Goal: Task Accomplishment & Management: Use online tool/utility

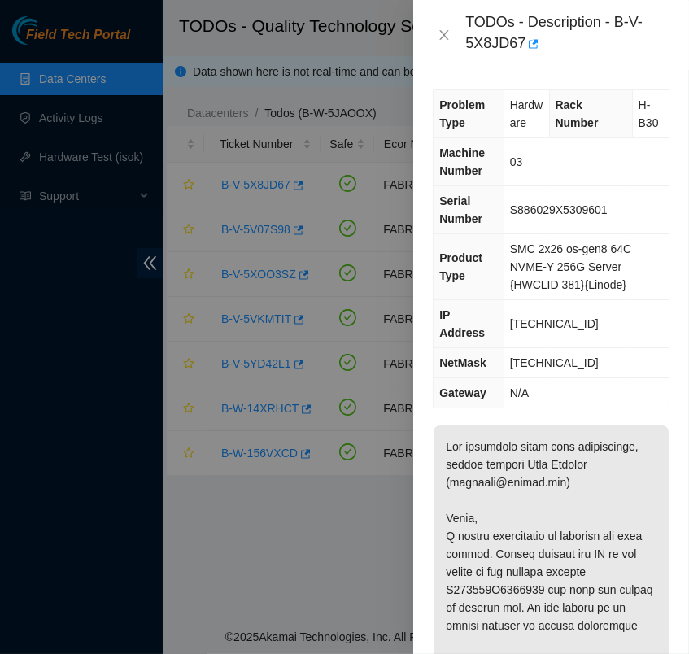
click at [567, 215] on span "S886029X5309601" at bounding box center [559, 209] width 98 height 13
copy span "S886029X5309601"
drag, startPoint x: 517, startPoint y: 40, endPoint x: 615, endPoint y: 7, distance: 102.9
click at [615, 7] on div "TODOs - Description - B-V-5X8JD67" at bounding box center [551, 35] width 276 height 70
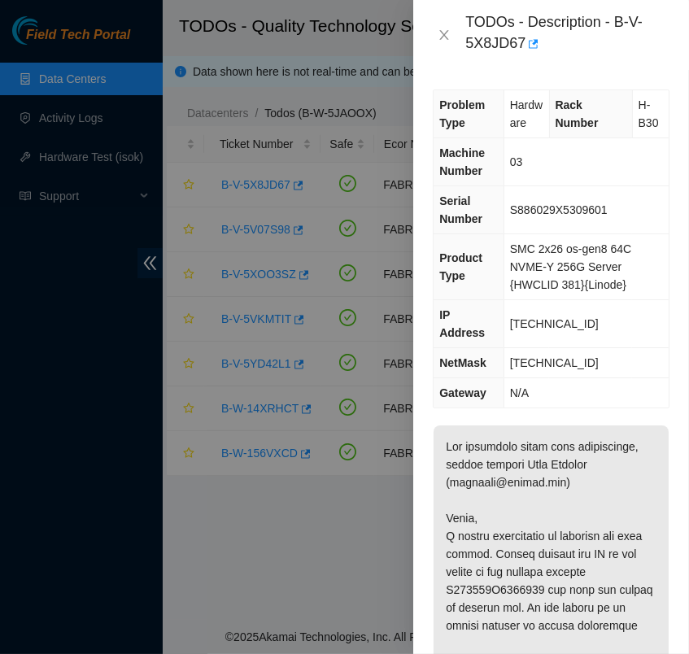
drag, startPoint x: 615, startPoint y: 7, endPoint x: 620, endPoint y: 43, distance: 36.1
click at [620, 43] on div "TODOs - Description - B-V-5X8JD67" at bounding box center [567, 35] width 204 height 44
drag, startPoint x: 616, startPoint y: 24, endPoint x: 634, endPoint y: 50, distance: 31.6
click at [634, 50] on div "TODOs - Description - B-V-5X8JD67" at bounding box center [567, 35] width 204 height 44
copy div "B-V-5X8JD67"
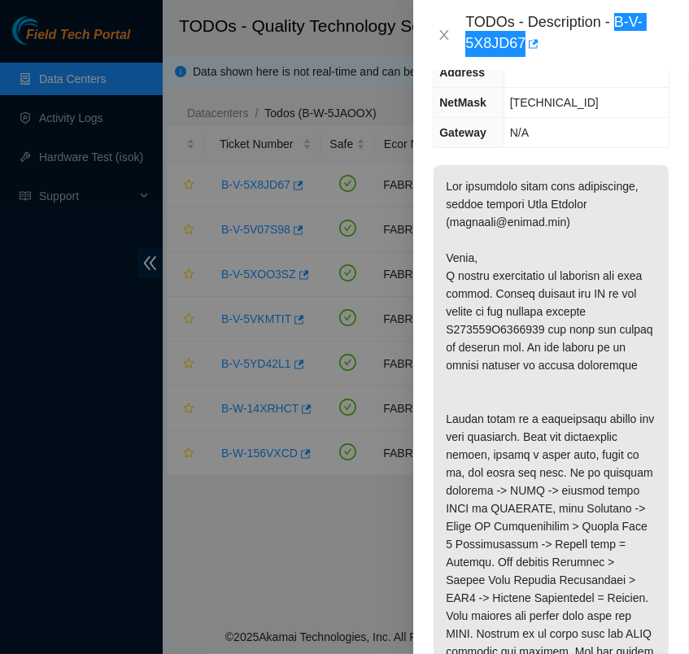
scroll to position [278, 0]
